Goal: Information Seeking & Learning: Learn about a topic

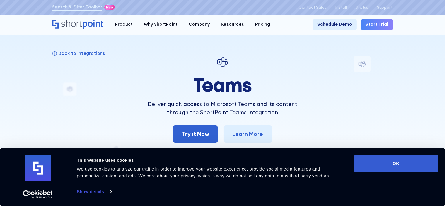
click at [434, 121] on div at bounding box center [222, 103] width 445 height 206
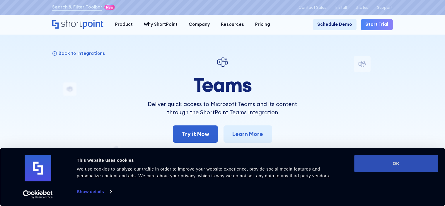
click at [397, 158] on button "OK" at bounding box center [396, 163] width 84 height 17
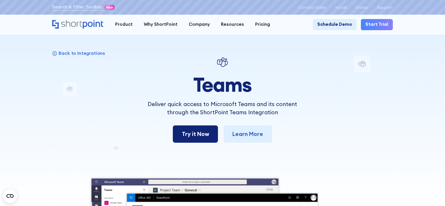
click at [189, 135] on link "Try it Now" at bounding box center [195, 133] width 45 height 17
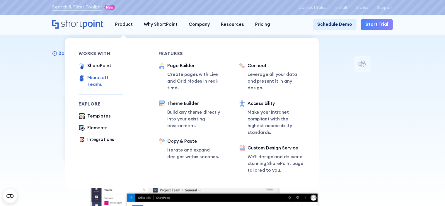
click at [110, 78] on div "Microsoft Teams" at bounding box center [104, 80] width 35 height 13
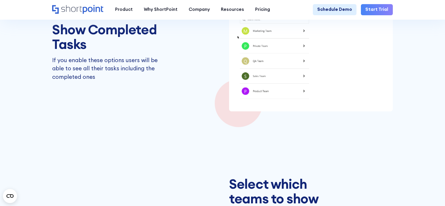
scroll to position [862, 0]
